Goal: Transaction & Acquisition: Book appointment/travel/reservation

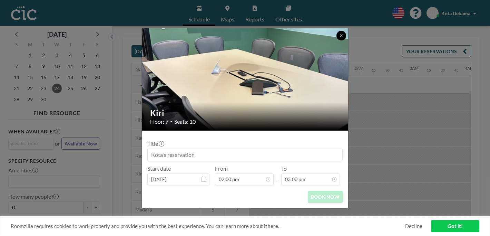
scroll to position [34, 516]
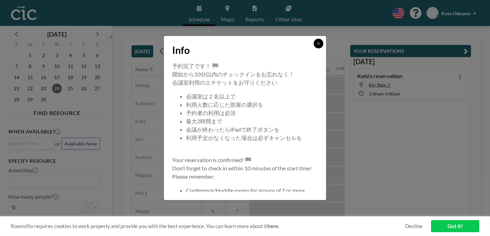
click at [314, 48] on button at bounding box center [319, 44] width 10 height 10
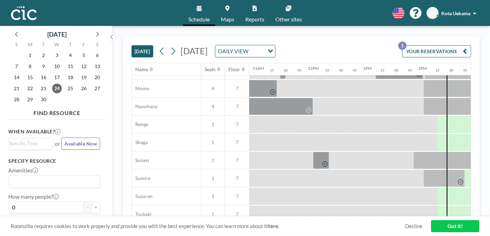
scroll to position [337, 598]
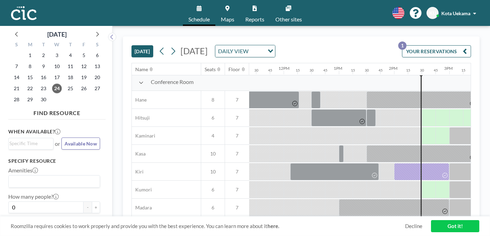
scroll to position [0, 628]
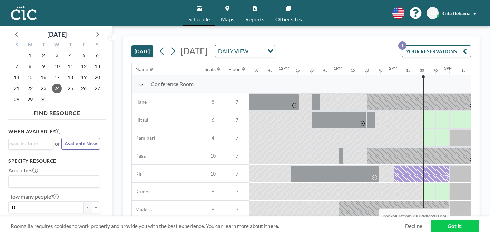
drag, startPoint x: 253, startPoint y: 189, endPoint x: 377, endPoint y: 192, distance: 123.9
click at [377, 218] on div at bounding box center [283, 227] width 1324 height 18
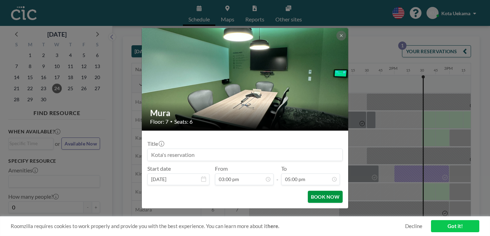
click at [324, 190] on button "BOOK NOW" at bounding box center [325, 196] width 35 height 12
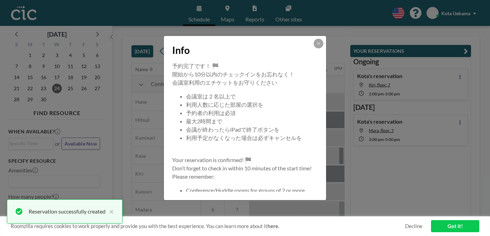
click at [316, 46] on icon at bounding box center [318, 43] width 4 height 4
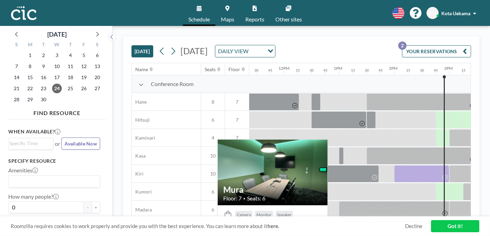
click at [139, 218] on div "Mura" at bounding box center [166, 227] width 69 height 18
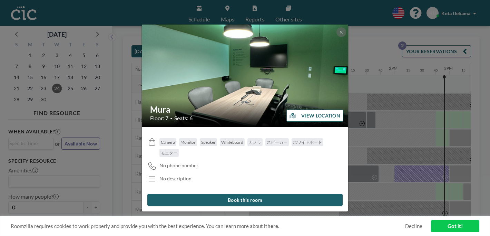
click at [288, 114] on button "VIEW LOCATION" at bounding box center [314, 115] width 57 height 12
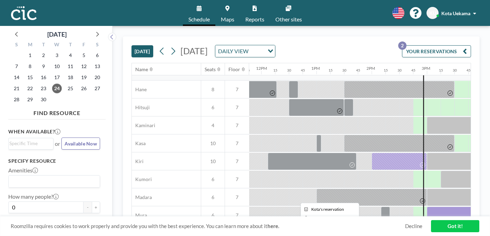
scroll to position [0, 650]
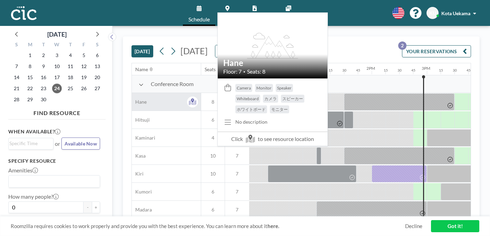
click at [135, 93] on div "Hane" at bounding box center [166, 102] width 69 height 18
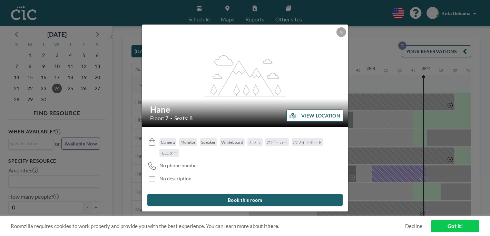
click at [307, 113] on button "VIEW LOCATION" at bounding box center [314, 115] width 57 height 12
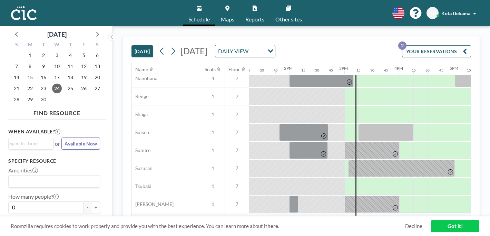
scroll to position [364, 759]
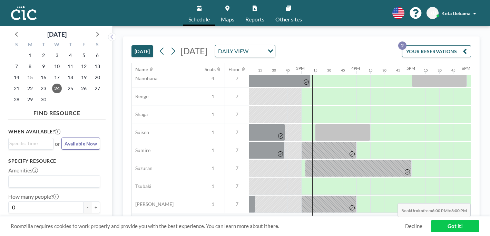
drag, startPoint x: 253, startPoint y: 175, endPoint x: 472, endPoint y: 187, distance: 219.0
click at [470, 187] on div "Name Seats Floor 12AM 15 30 45 1AM 15 30 45 2AM 15 30 45 3AM 15 30 45 4AM 15 30…" at bounding box center [301, 139] width 339 height 153
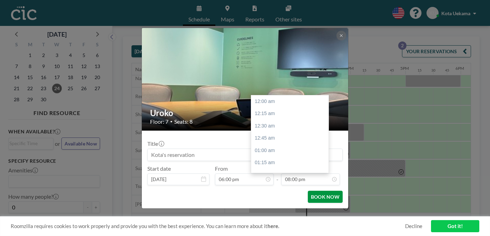
scroll to position [881, 0]
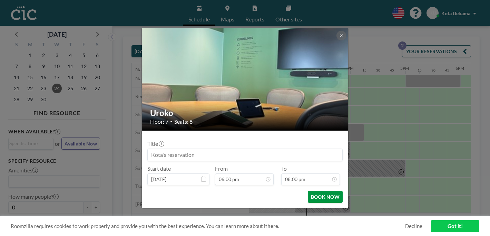
click at [308, 190] on button "BOOK NOW" at bounding box center [325, 196] width 35 height 12
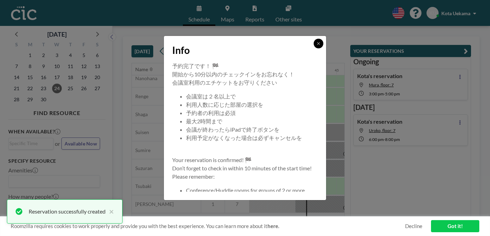
click at [316, 46] on icon at bounding box center [318, 43] width 4 height 4
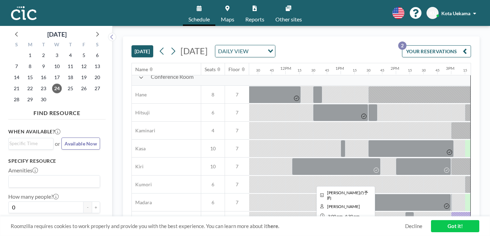
scroll to position [0, 626]
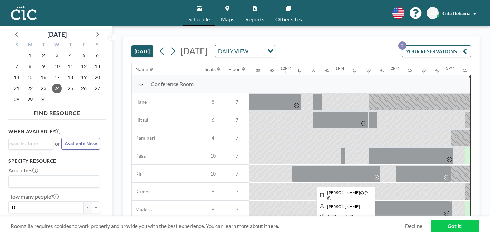
click at [451, 165] on div at bounding box center [492, 173] width 83 height 17
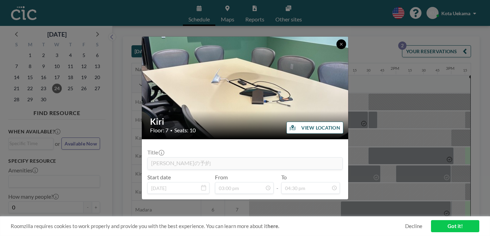
click at [336, 49] on button at bounding box center [341, 44] width 10 height 10
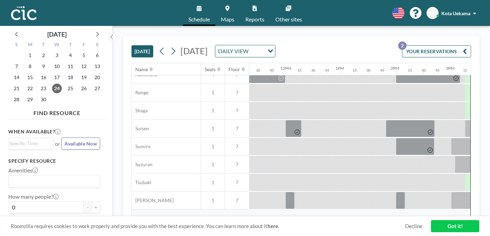
scroll to position [370, 626]
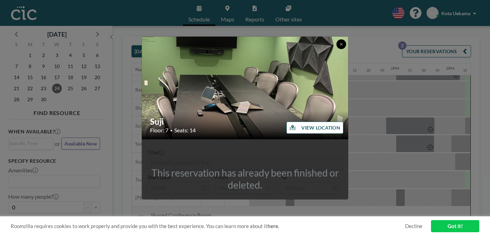
click at [339, 46] on icon at bounding box center [341, 44] width 4 height 4
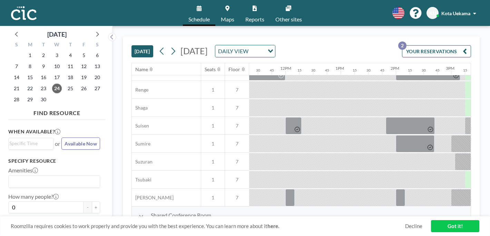
scroll to position [335, 626]
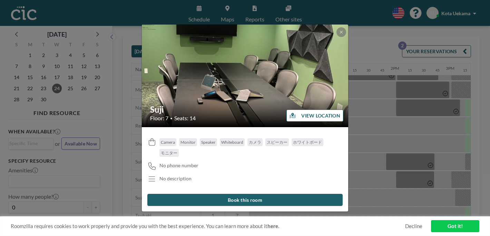
click at [376, 177] on div "Suji Floor: 7 • Seats: 14 VIEW LOCATION Camera Monitor Speaker Whiteboard カメラ ス…" at bounding box center [245, 118] width 490 height 236
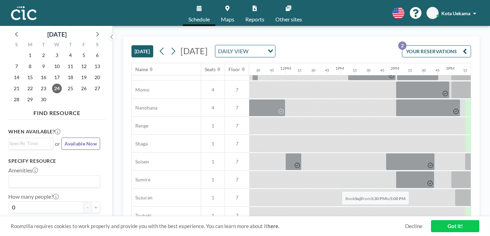
drag, startPoint x: 280, startPoint y: 169, endPoint x: 339, endPoint y: 175, distance: 59.2
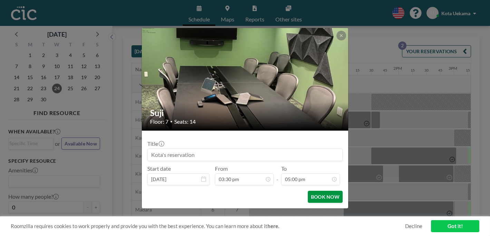
scroll to position [0, 650]
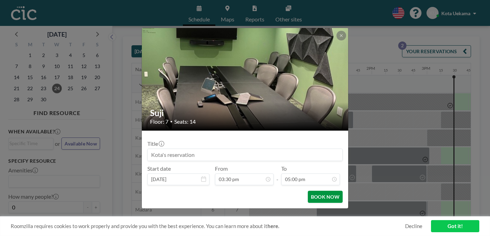
click at [310, 190] on button "BOOK NOW" at bounding box center [325, 196] width 35 height 12
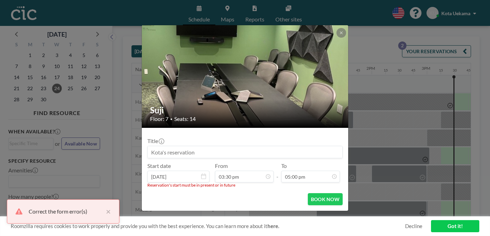
scroll to position [749, 0]
click at [339, 35] on icon at bounding box center [341, 33] width 4 height 4
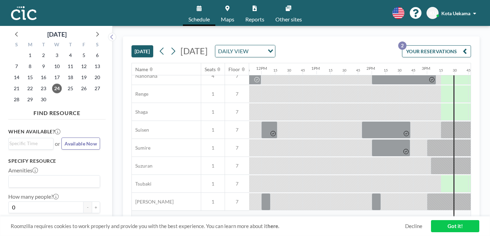
scroll to position [366, 650]
drag, startPoint x: 249, startPoint y: 145, endPoint x: 309, endPoint y: 144, distance: 60.4
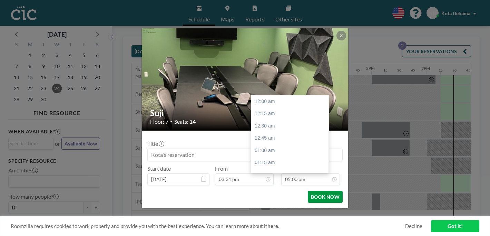
scroll to position [749, 0]
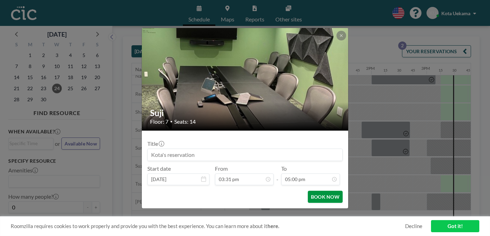
click at [309, 190] on button "BOOK NOW" at bounding box center [325, 196] width 35 height 12
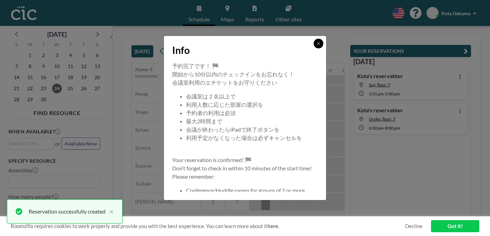
click at [314, 48] on button at bounding box center [319, 44] width 10 height 10
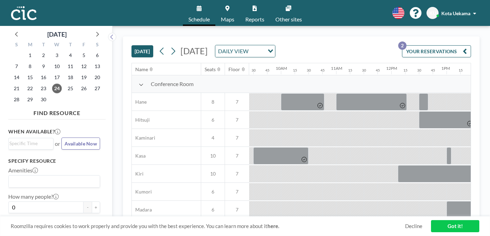
scroll to position [0, 650]
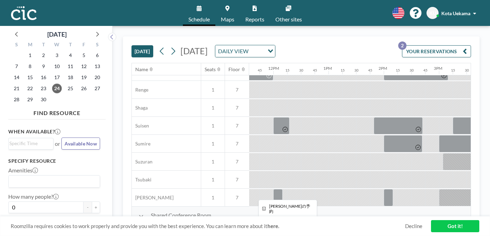
scroll to position [370, 652]
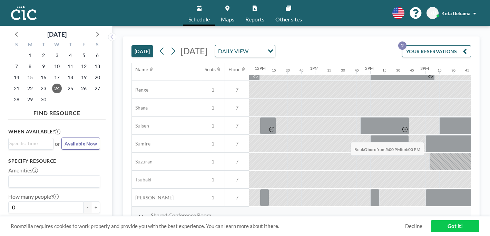
drag, startPoint x: 318, startPoint y: 124, endPoint x: 348, endPoint y: 126, distance: 30.1
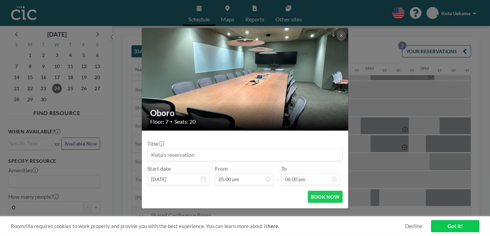
scroll to position [793, 0]
click at [310, 187] on form "Title Start date Sep 24, 2025 From 05:00 pm - To 06:00 pm BOOK NOW" at bounding box center [245, 169] width 206 height 78
click at [312, 190] on button "BOOK NOW" at bounding box center [325, 196] width 35 height 12
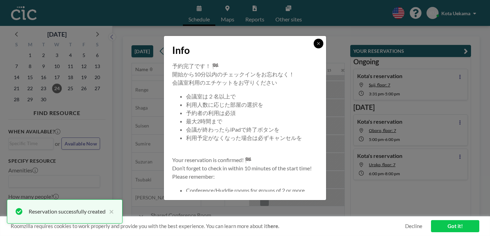
click at [314, 48] on button at bounding box center [319, 44] width 10 height 10
